Goal: Task Accomplishment & Management: Manage account settings

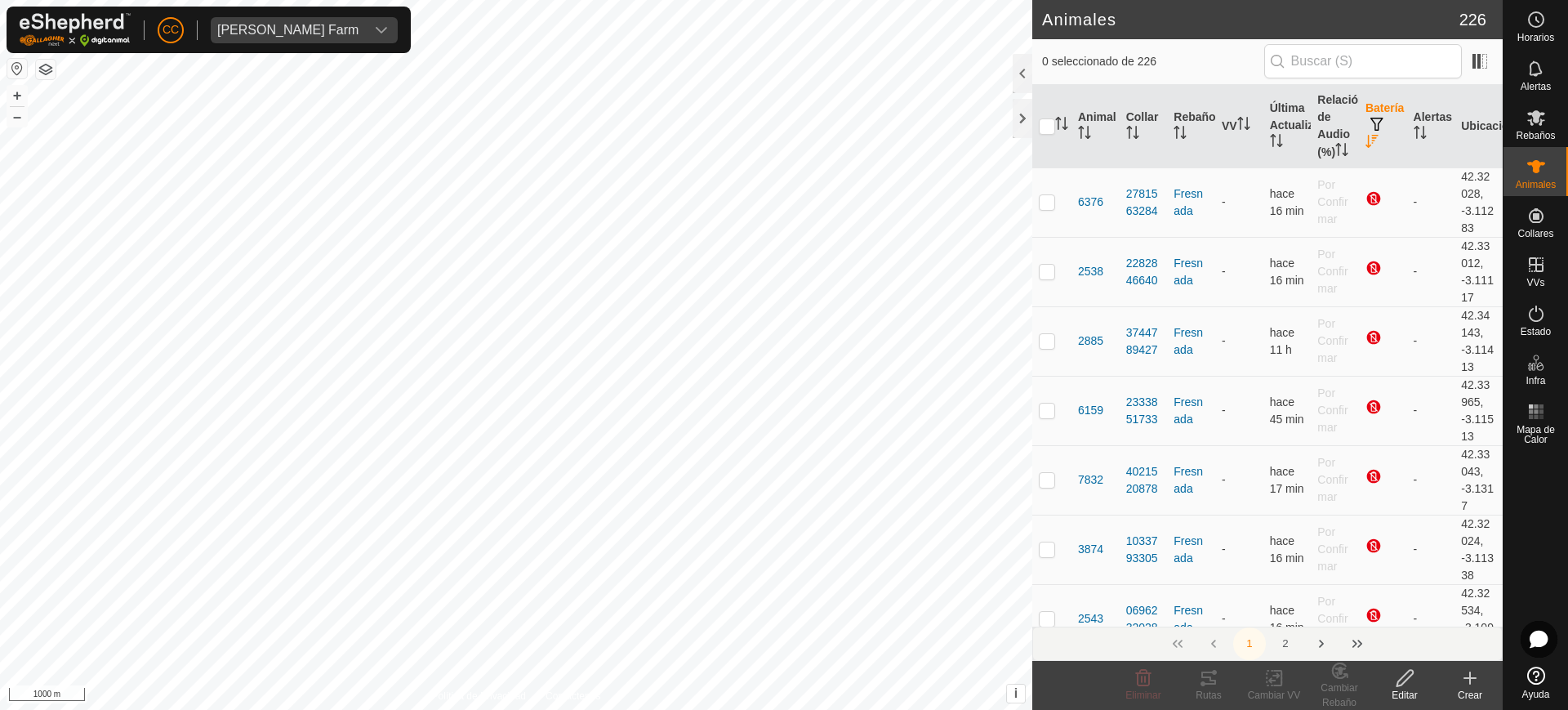
scroll to position [9891, 0]
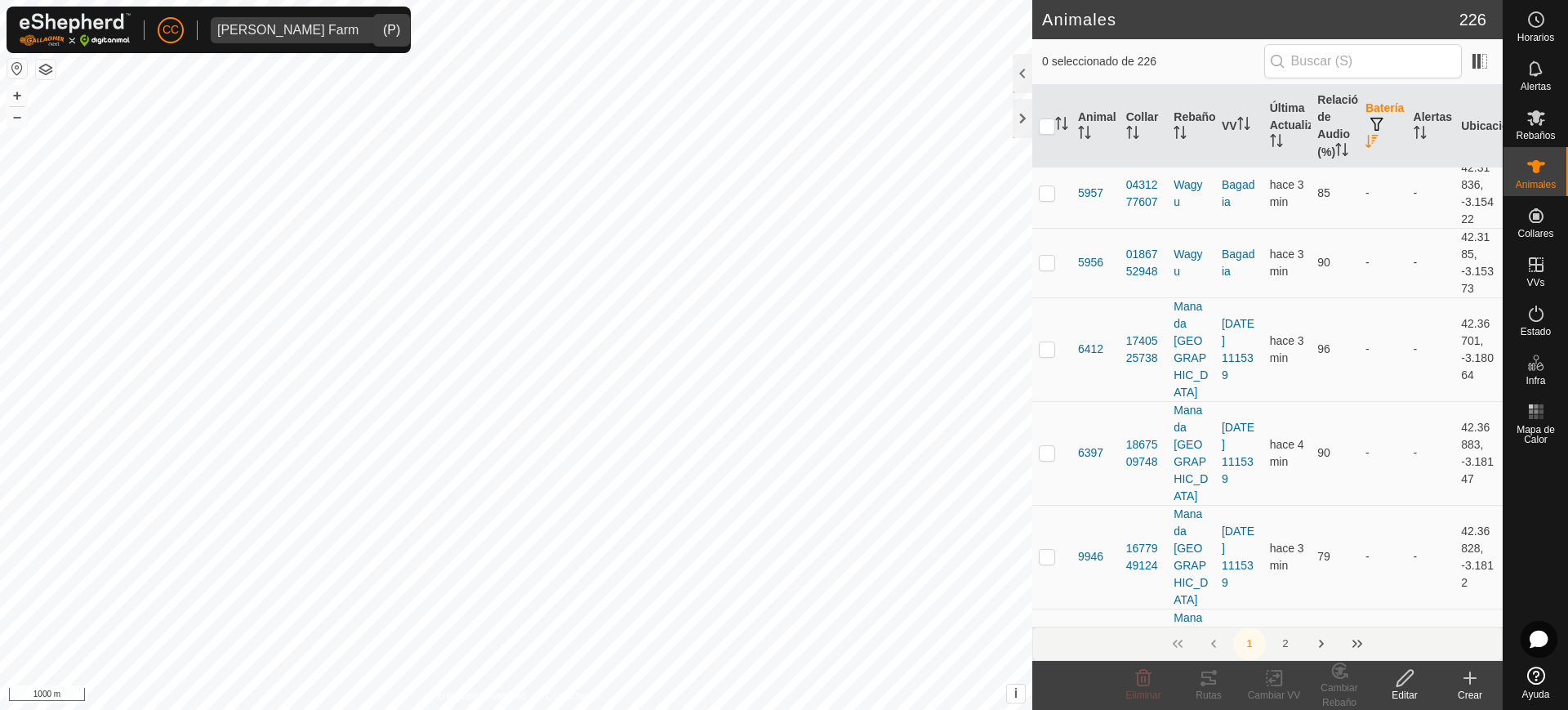
click at [309, 18] on span "[PERSON_NAME] Farm" at bounding box center [288, 30] width 154 height 26
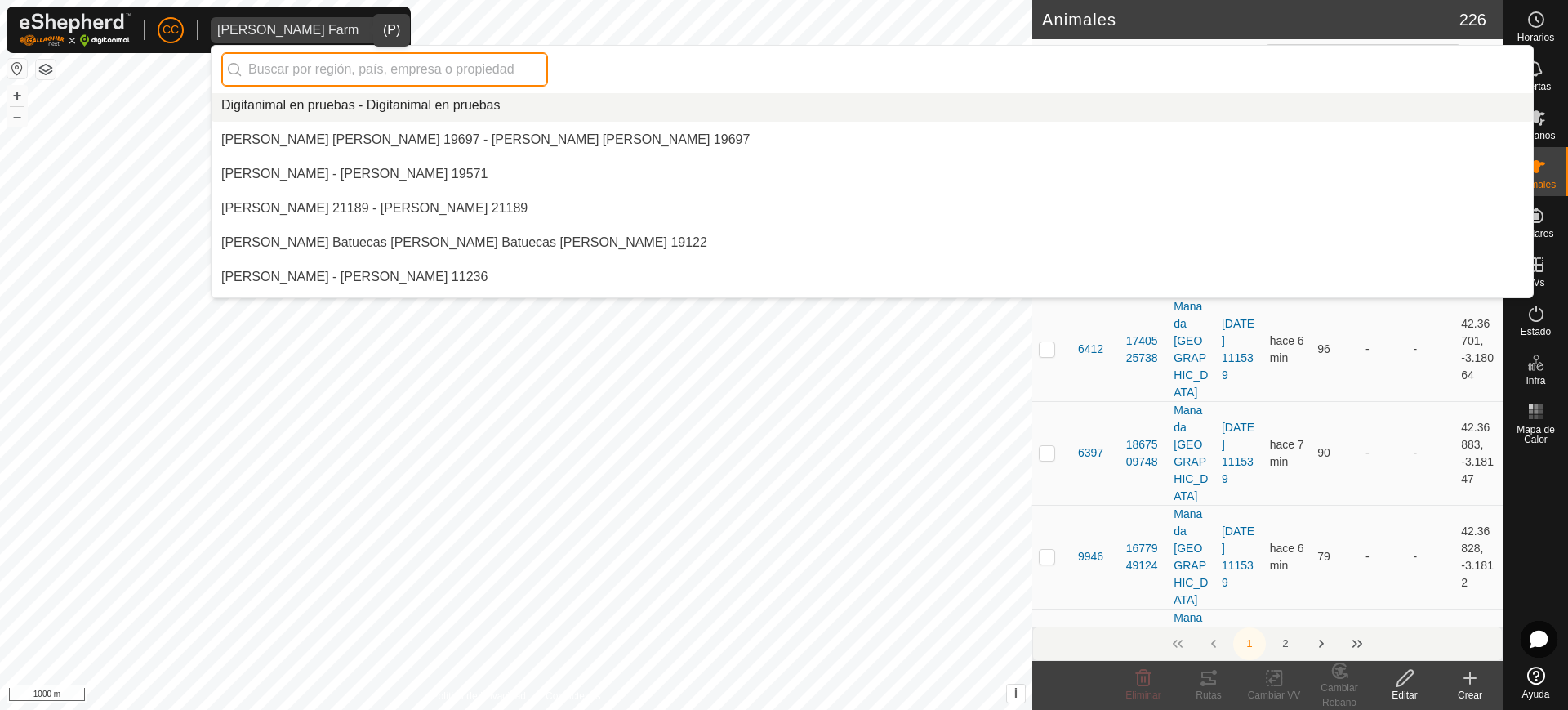
scroll to position [3328, 0]
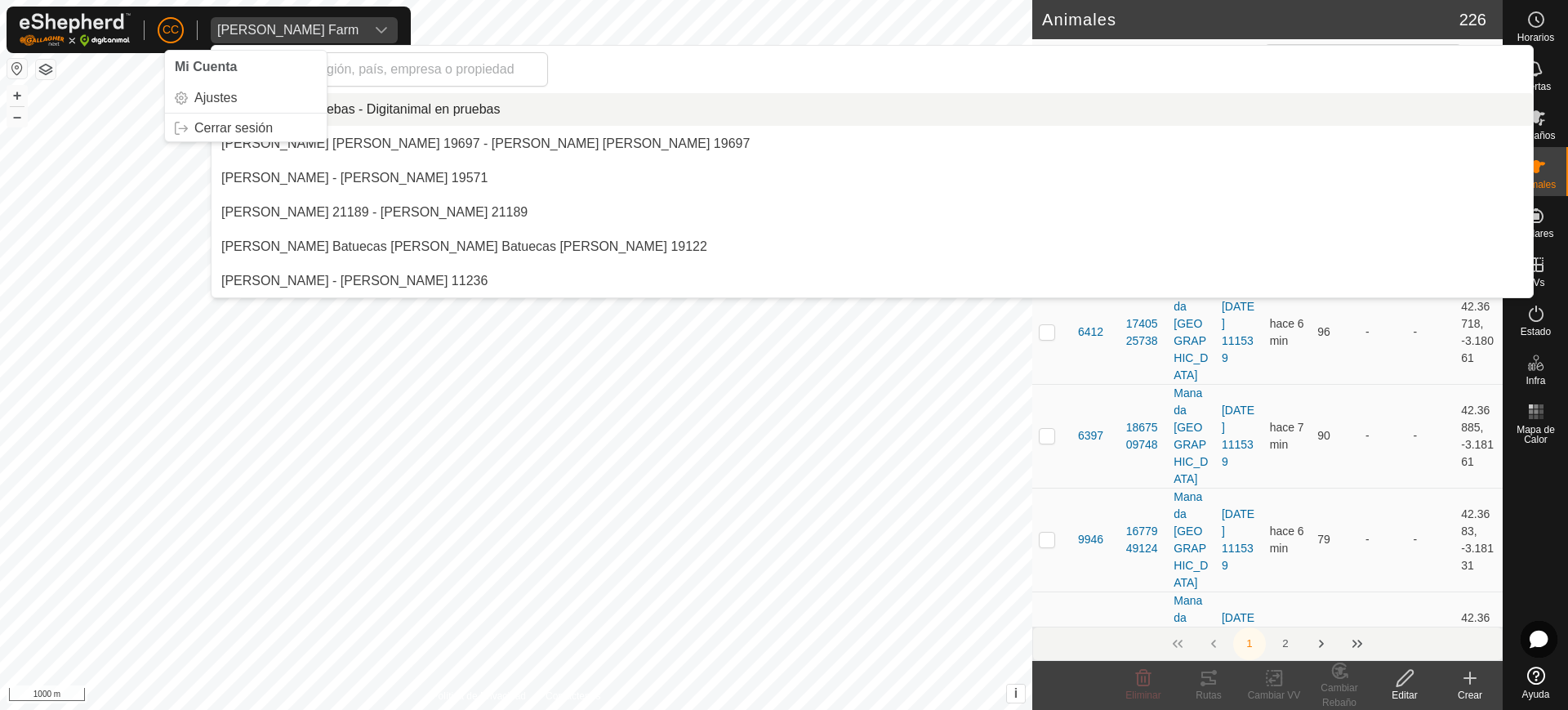
click at [169, 35] on span "CC" at bounding box center [170, 30] width 16 height 17
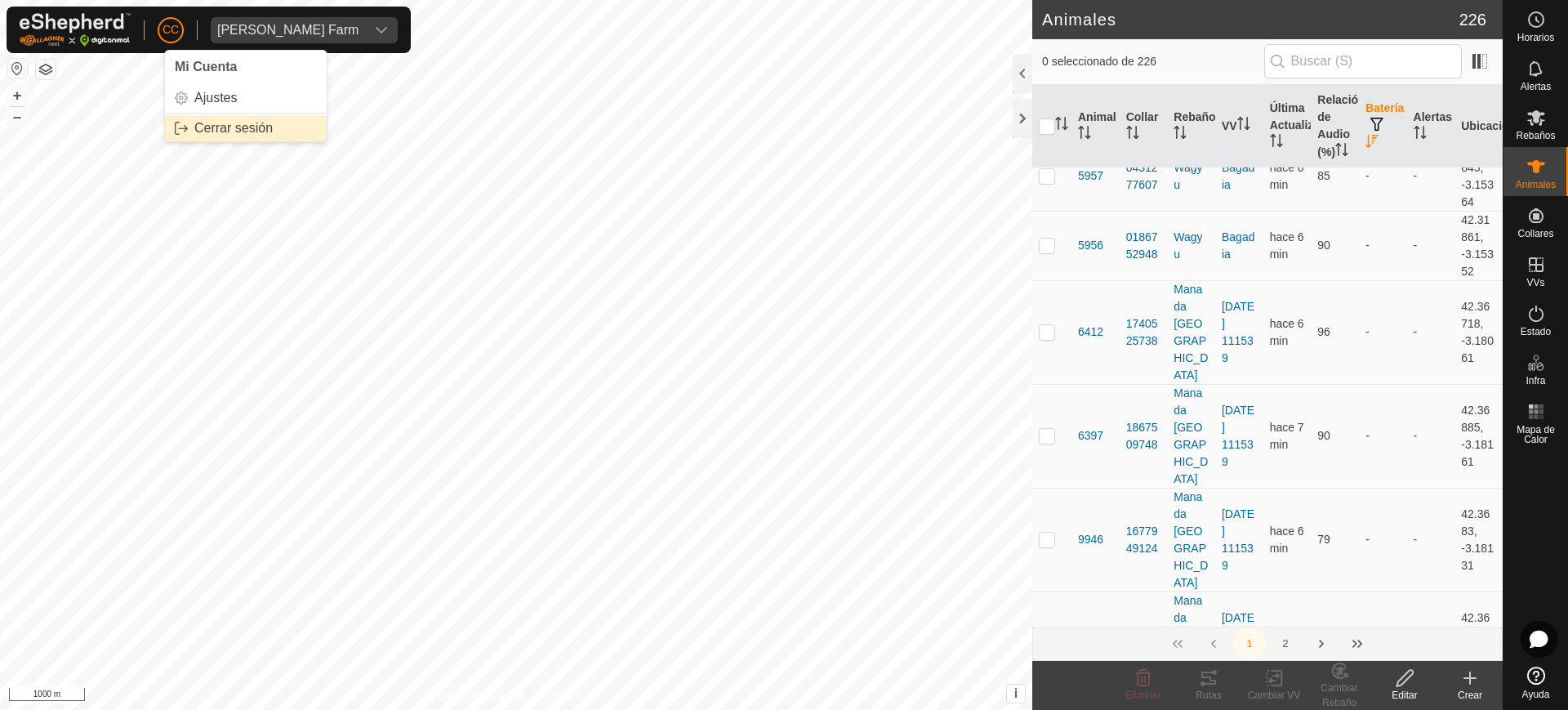
click at [275, 123] on link "Cerrar sesión" at bounding box center [245, 128] width 162 height 26
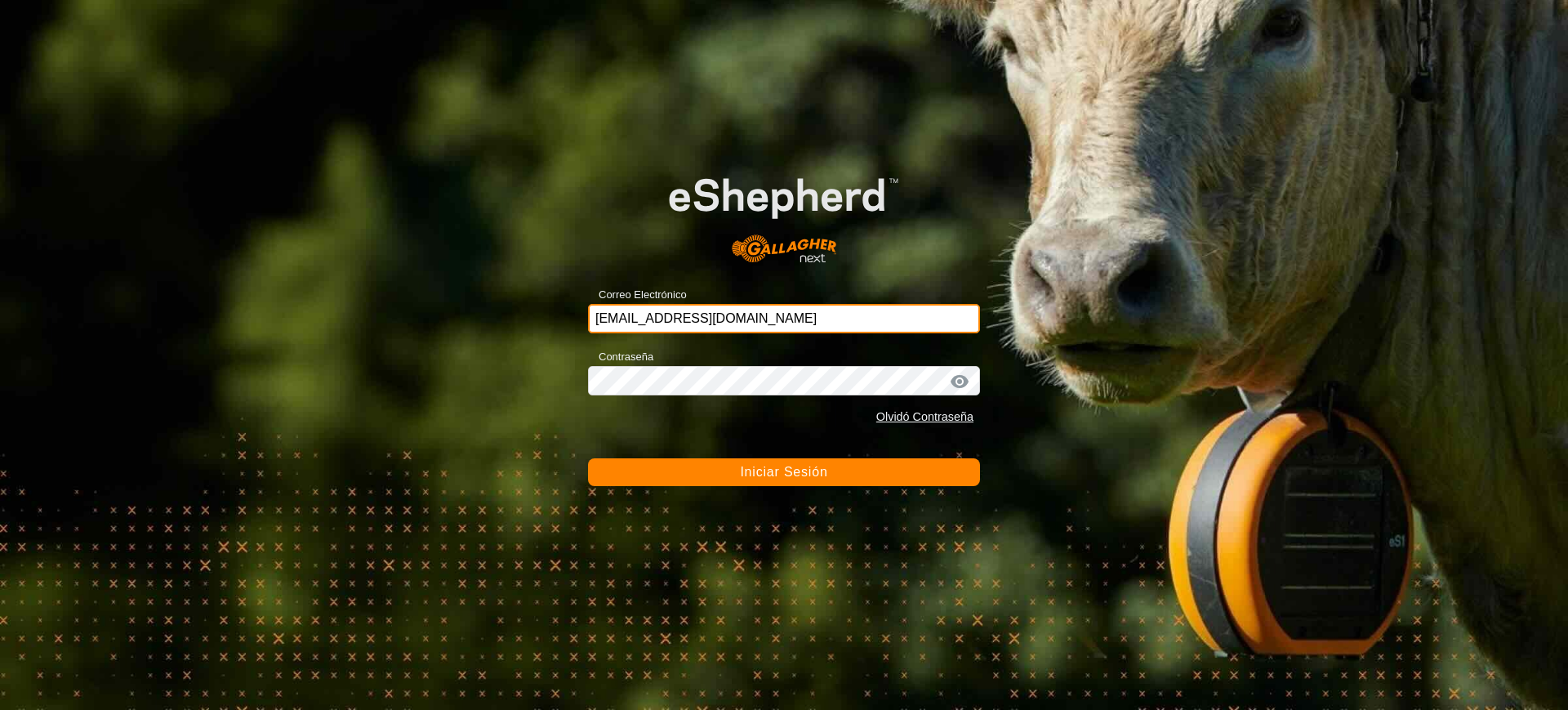
click at [822, 311] on input "[EMAIL_ADDRESS][DOMAIN_NAME]" at bounding box center [783, 318] width 392 height 30
drag, startPoint x: 783, startPoint y: 317, endPoint x: 562, endPoint y: 309, distance: 221.1
click at [562, 309] on div "Correo Electrónico [EMAIL_ADDRESS][DOMAIN_NAME] Contraseña Olvidó Contraseña In…" at bounding box center [784, 355] width 1568 height 710
paste input "[PERSON_NAME][EMAIL_ADDRESS][DOMAIN_NAME]"
type input "[PERSON_NAME][EMAIL_ADDRESS][DOMAIN_NAME]"
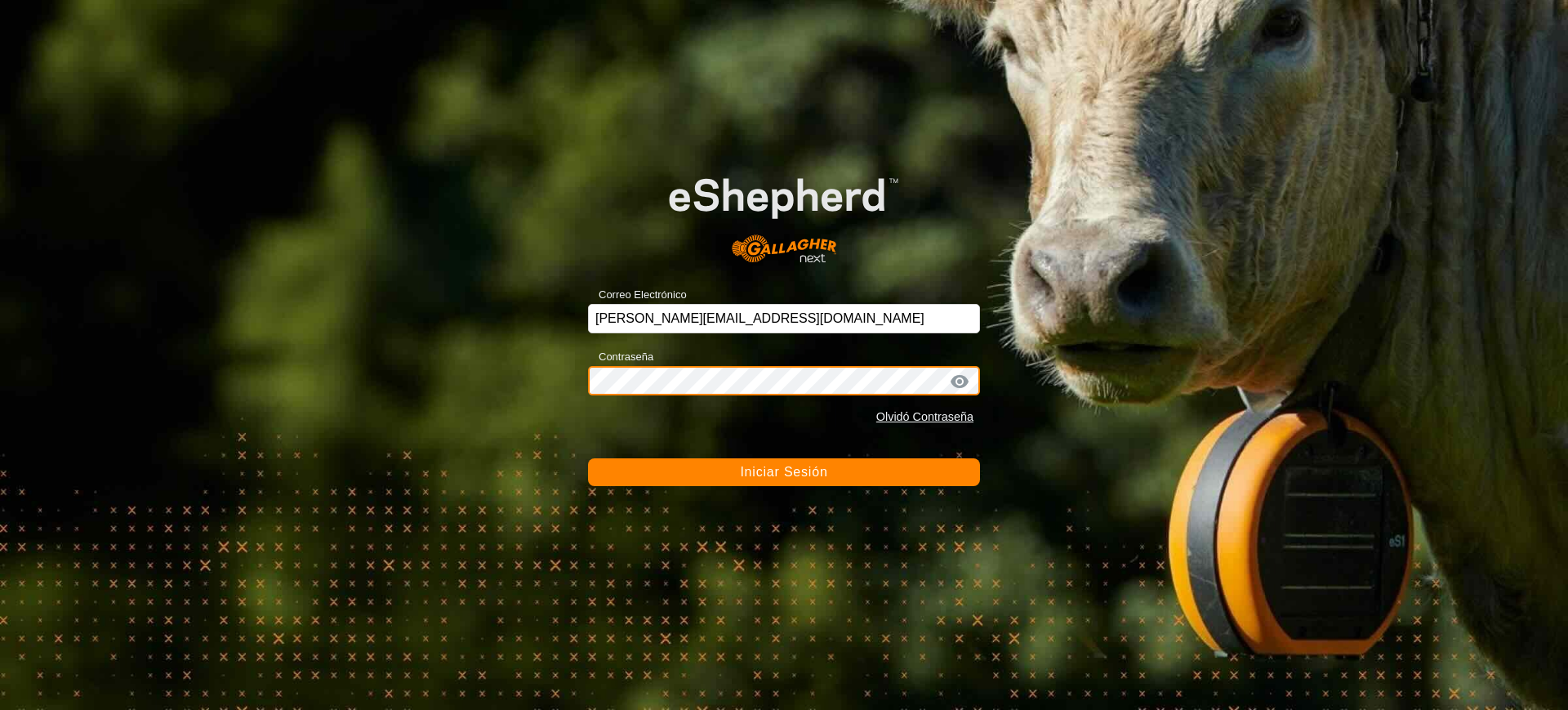
click at [526, 388] on div "Correo Electrónico [PERSON_NAME][EMAIL_ADDRESS][DOMAIN_NAME] Contraseña Olvidó …" at bounding box center [784, 355] width 1568 height 710
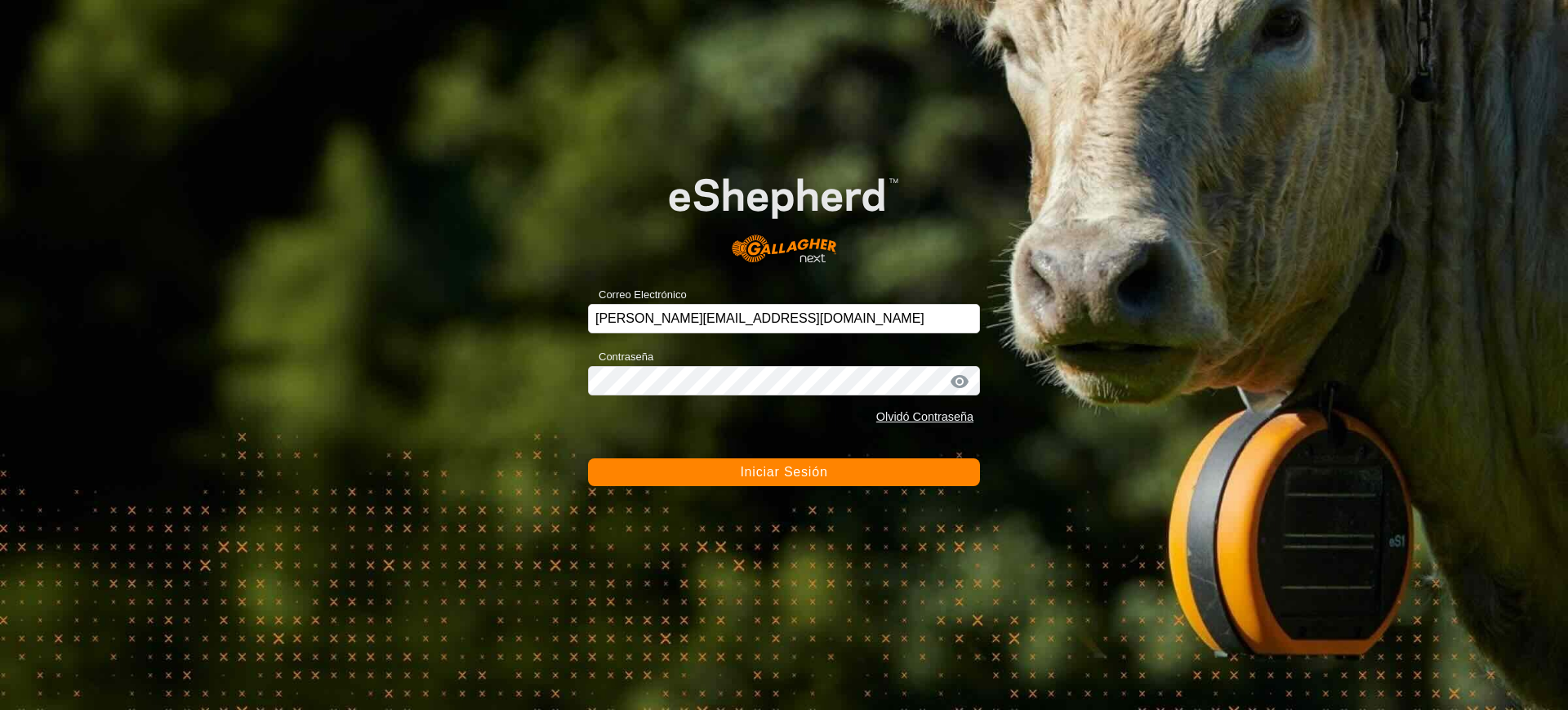
click at [781, 471] on span "Iniciar Sesión" at bounding box center [783, 471] width 87 height 14
